Goal: Information Seeking & Learning: Learn about a topic

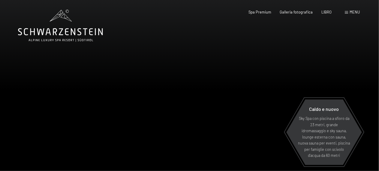
click at [365, 72] on div at bounding box center [285, 97] width 190 height 195
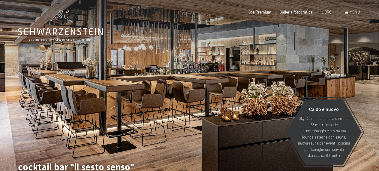
click at [365, 72] on div at bounding box center [285, 97] width 190 height 195
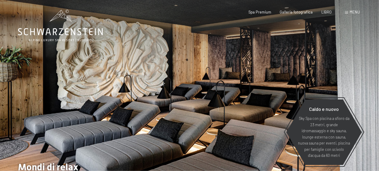
click at [365, 72] on div at bounding box center [285, 97] width 190 height 195
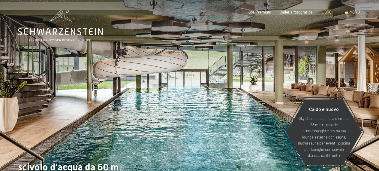
click at [365, 72] on div at bounding box center [285, 97] width 190 height 195
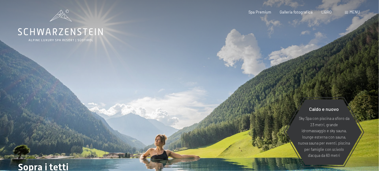
click at [365, 72] on div at bounding box center [285, 97] width 190 height 195
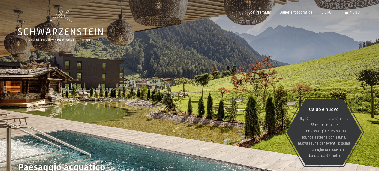
click at [365, 72] on div at bounding box center [285, 97] width 190 height 195
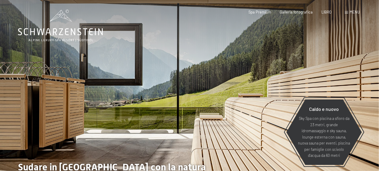
click at [365, 72] on div at bounding box center [285, 97] width 190 height 195
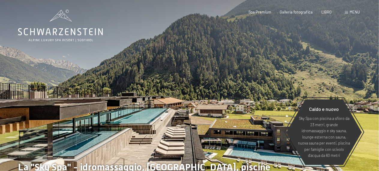
click at [365, 72] on div at bounding box center [285, 97] width 190 height 195
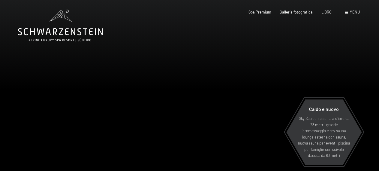
click at [365, 72] on div at bounding box center [285, 97] width 190 height 195
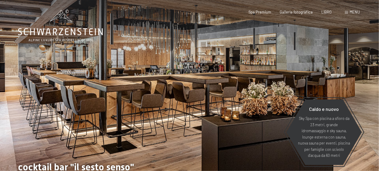
click at [365, 72] on div at bounding box center [285, 97] width 190 height 195
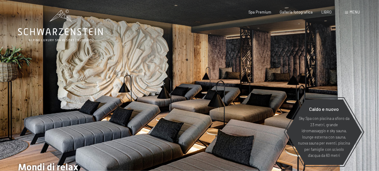
click at [347, 75] on div at bounding box center [285, 97] width 190 height 195
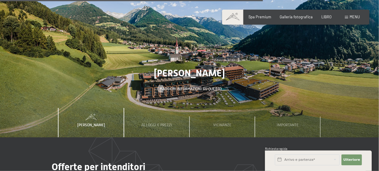
scroll to position [1560, 0]
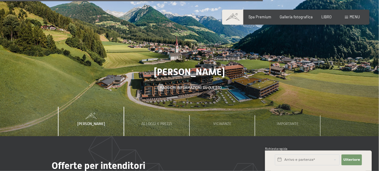
click at [347, 17] on span at bounding box center [346, 17] width 3 height 3
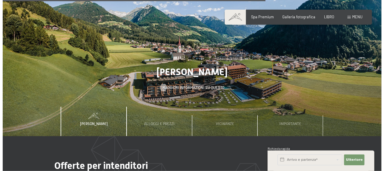
scroll to position [1571, 0]
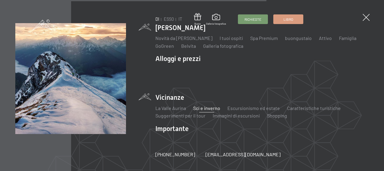
click at [212, 109] on font "Sci e inverno" at bounding box center [206, 108] width 27 height 6
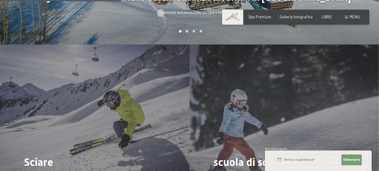
scroll to position [660, 0]
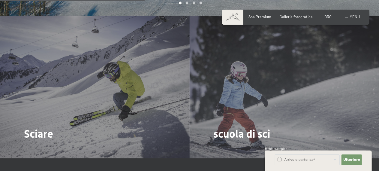
click at [334, 80] on div "scuola di sci Maggiori informazioni su questo" at bounding box center [285, 87] width 190 height 142
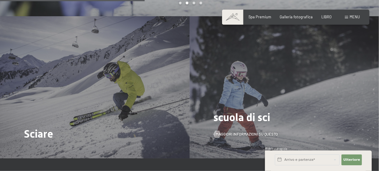
click at [338, 43] on div "scuola di sci Maggiori informazioni su questo" at bounding box center [285, 87] width 190 height 142
click at [254, 131] on font "Maggiori informazioni su questo" at bounding box center [253, 133] width 62 height 5
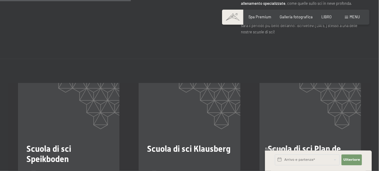
scroll to position [420, 0]
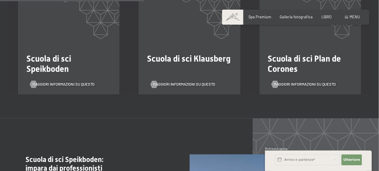
click at [73, 56] on h2 "Scuola di sci Speikboden" at bounding box center [68, 64] width 85 height 20
click at [71, 82] on font "Maggiori informazioni su questo" at bounding box center [69, 84] width 62 height 5
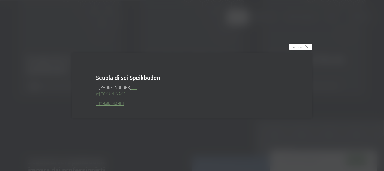
click at [307, 45] on icon at bounding box center [306, 46] width 3 height 3
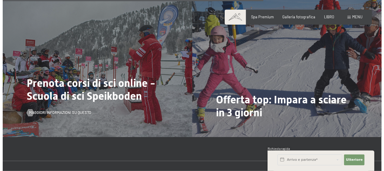
scroll to position [780, 0]
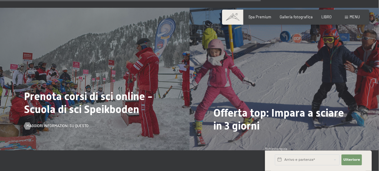
click at [106, 107] on font "Prenota corsi di sci online - Scuola di sci Speikboden" at bounding box center [88, 103] width 129 height 26
click at [47, 123] on font "Maggiori informazioni su questo" at bounding box center [63, 125] width 62 height 5
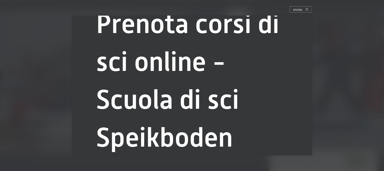
scroll to position [143, 0]
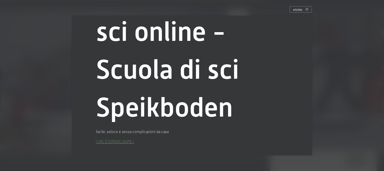
click at [134, 140] on font "[URL][DOMAIN_NAME]" at bounding box center [115, 141] width 38 height 5
